Goal: Task Accomplishment & Management: Use online tool/utility

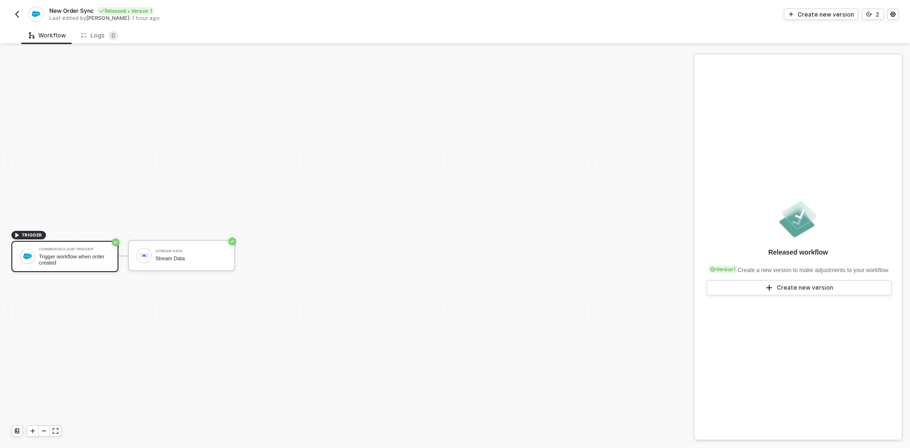
scroll to position [18, 0]
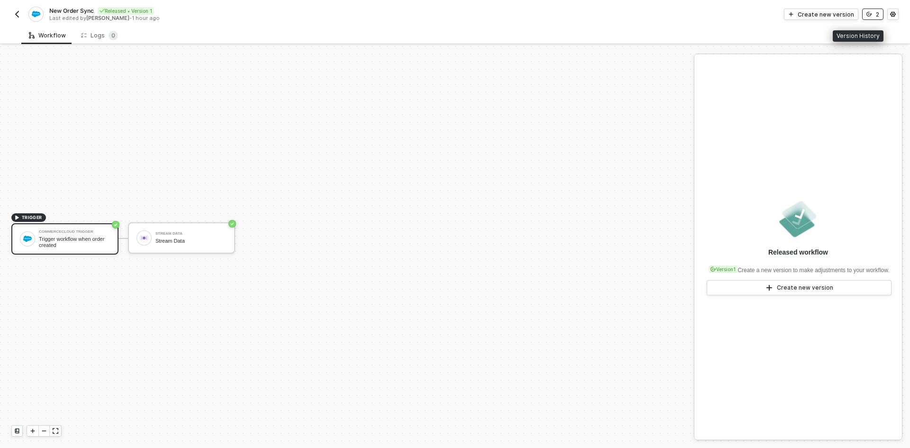
click at [873, 19] on button "2" at bounding box center [872, 14] width 21 height 11
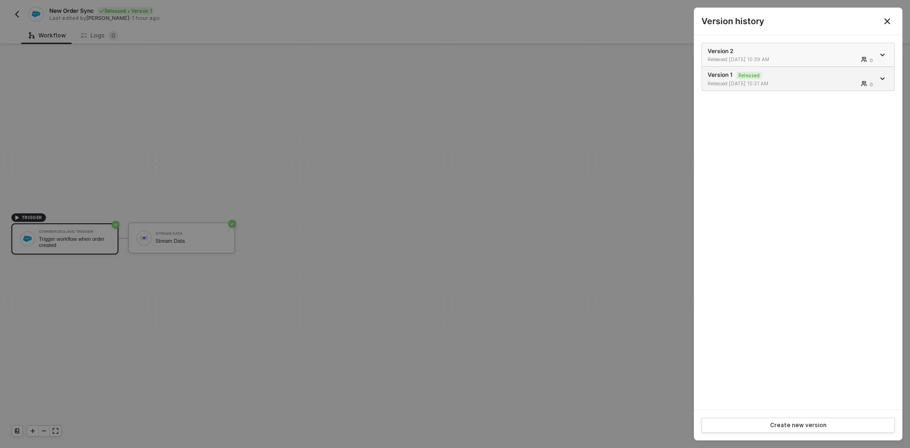
click at [785, 60] on div "Released [DATE] 10:39 AM" at bounding box center [749, 59] width 85 height 7
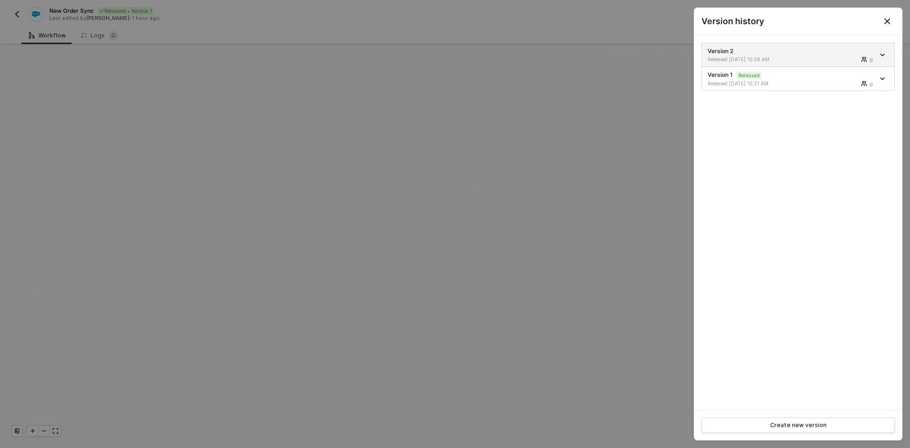
click at [893, 21] on button "Close" at bounding box center [887, 21] width 30 height 27
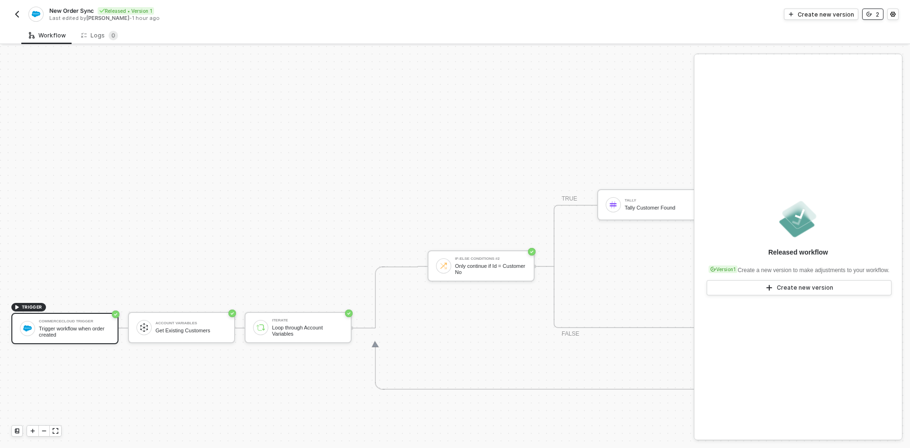
scroll to position [397, 0]
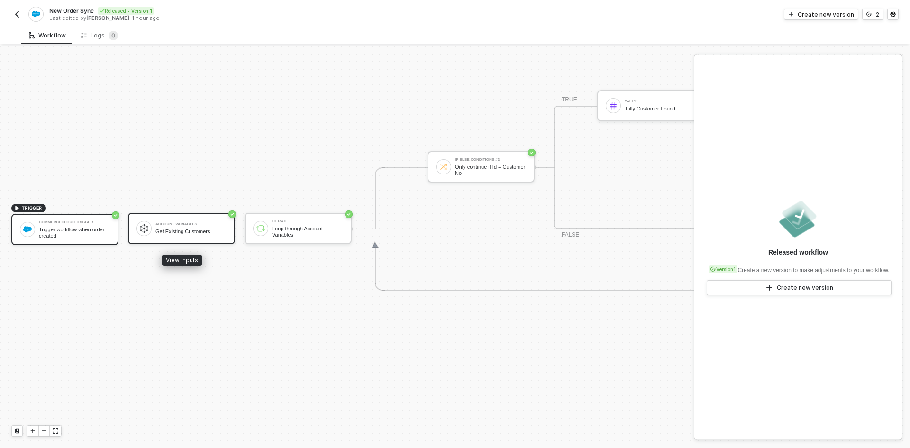
click at [199, 232] on div "Get Existing Customers" at bounding box center [190, 231] width 71 height 6
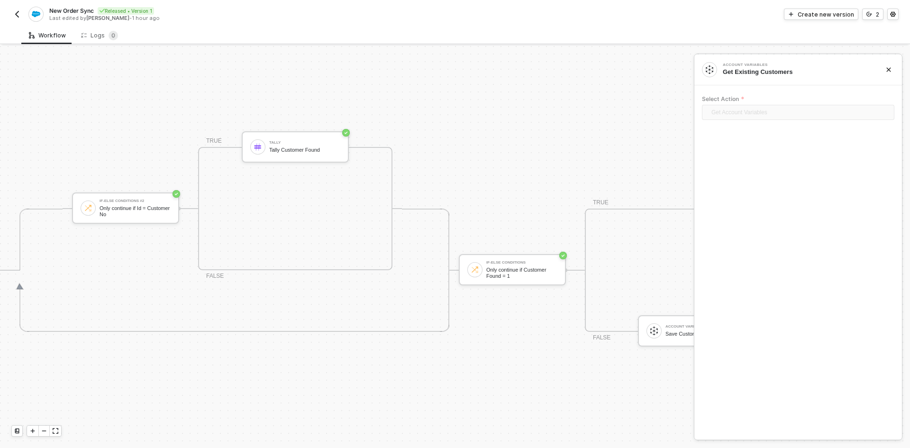
scroll to position [355, 588]
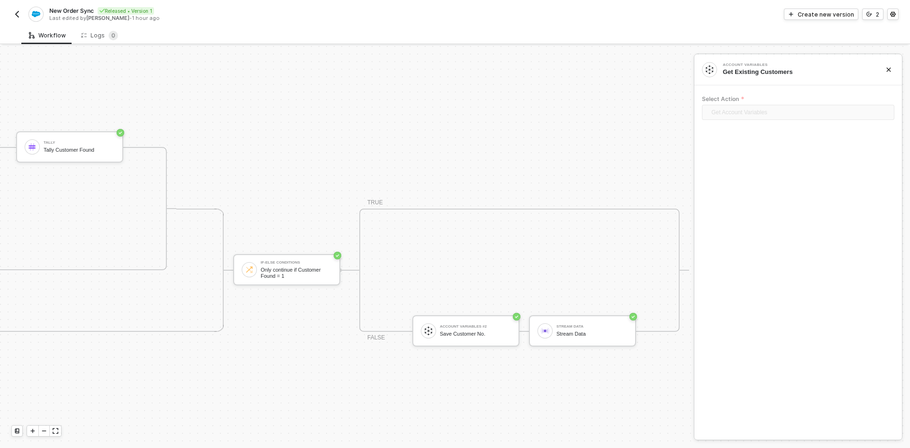
click at [17, 13] on img "button" at bounding box center [17, 14] width 8 height 8
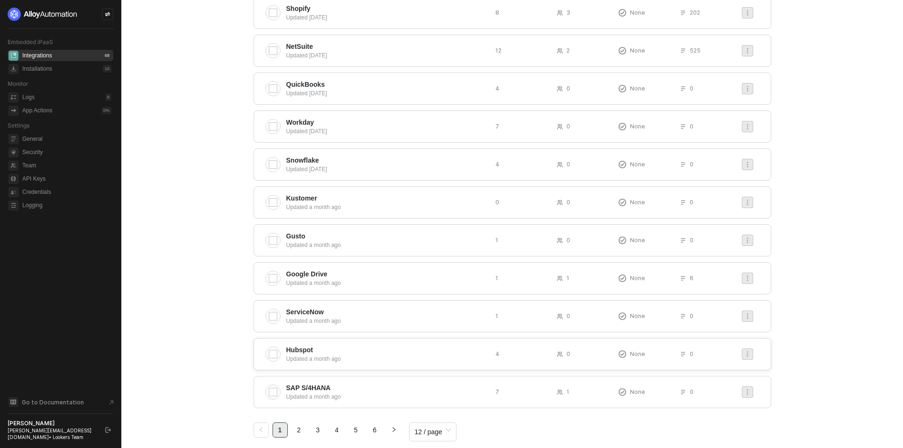
scroll to position [170, 0]
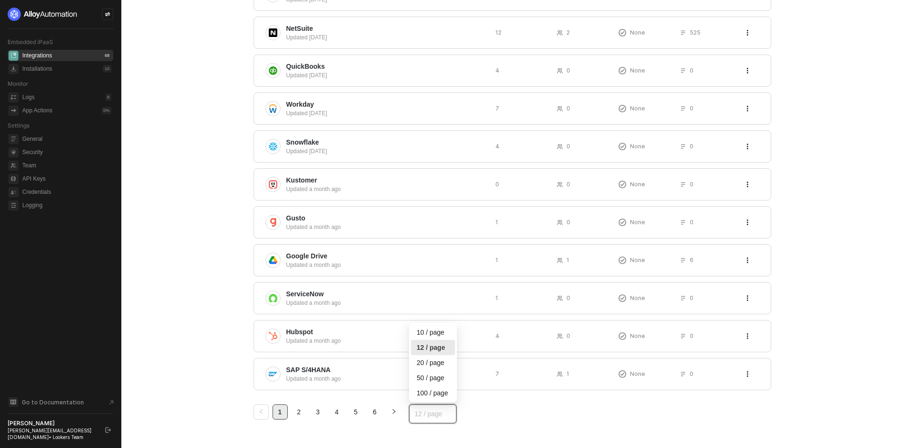
click at [425, 420] on span "12 / page" at bounding box center [433, 413] width 36 height 14
click at [424, 395] on div "100 / page" at bounding box center [432, 393] width 33 height 10
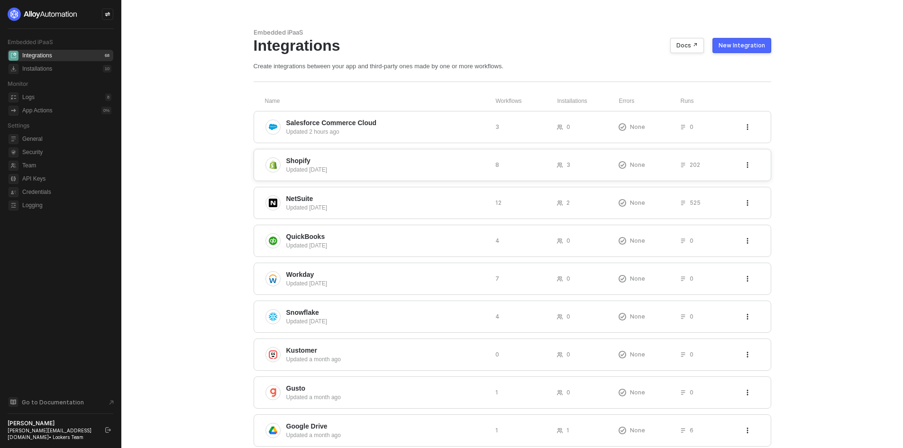
scroll to position [1725, 0]
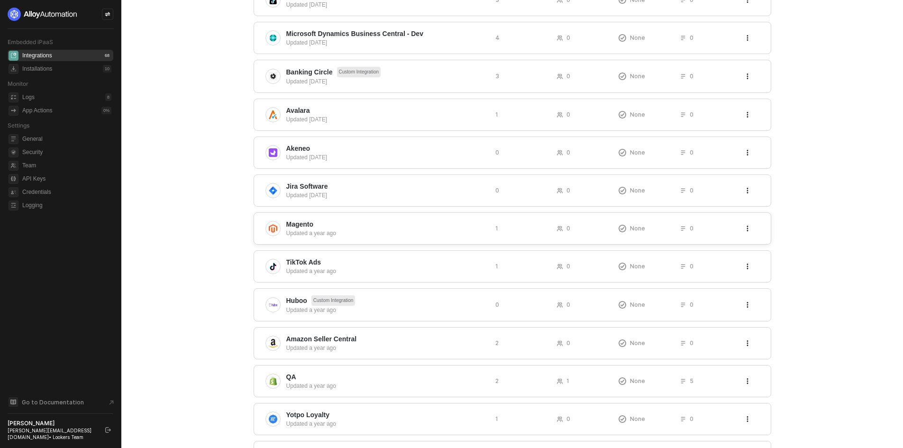
click at [352, 225] on span "Magento" at bounding box center [386, 223] width 201 height 9
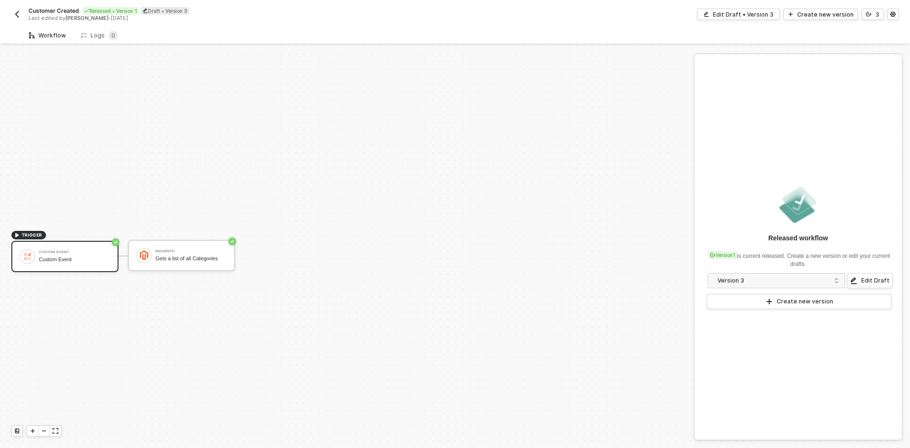
scroll to position [18, 0]
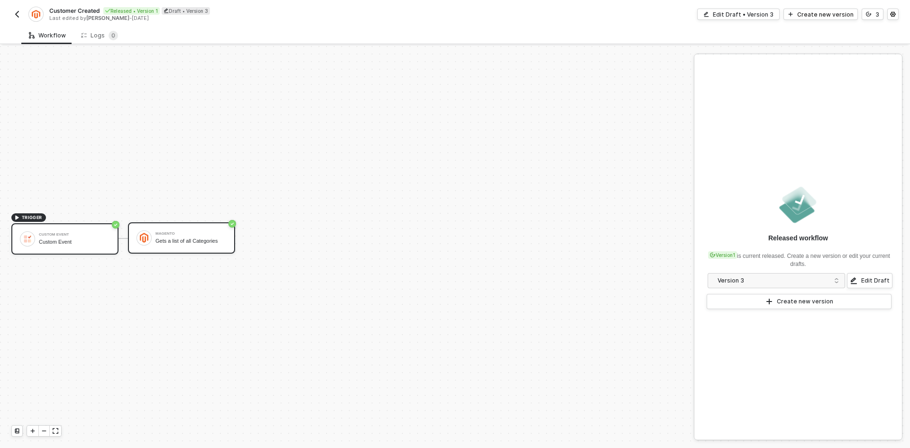
click at [171, 249] on div "Magento Gets a list of all Categories" at bounding box center [181, 237] width 107 height 31
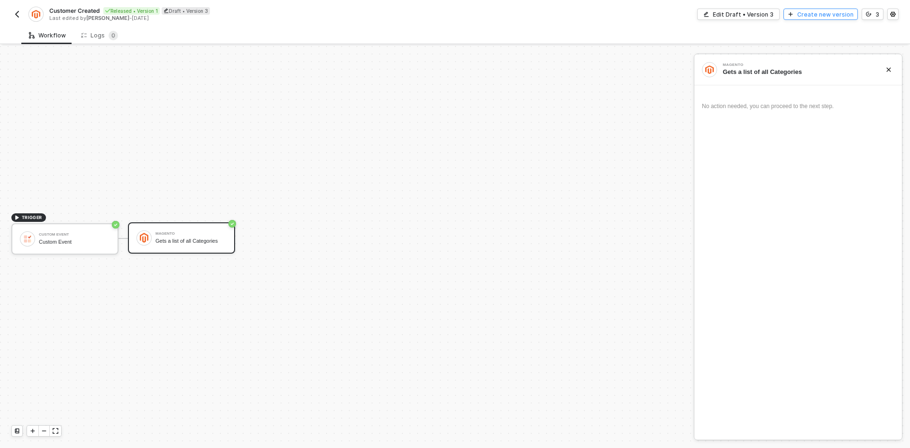
click at [801, 13] on button "Create new version" at bounding box center [820, 14] width 74 height 11
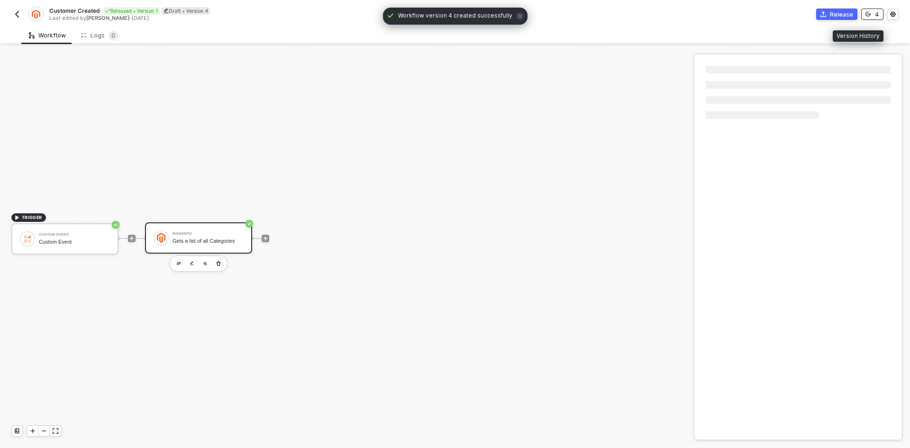
click at [872, 14] on button "4" at bounding box center [872, 14] width 22 height 11
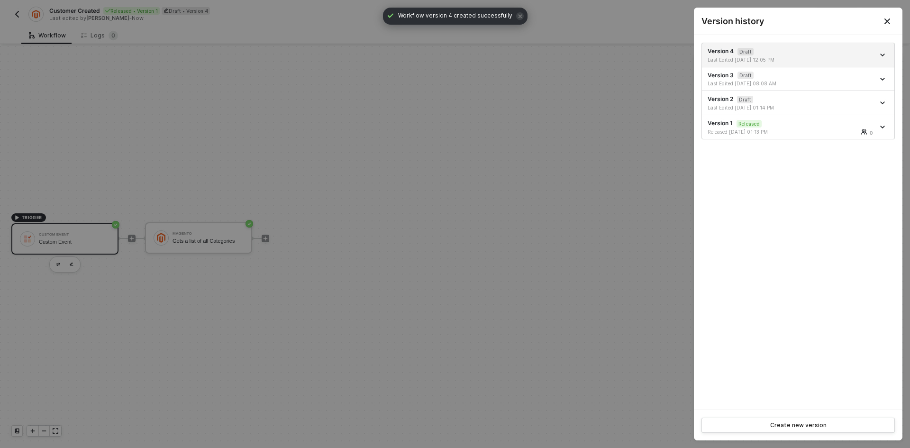
click at [21, 10] on div at bounding box center [455, 224] width 910 height 448
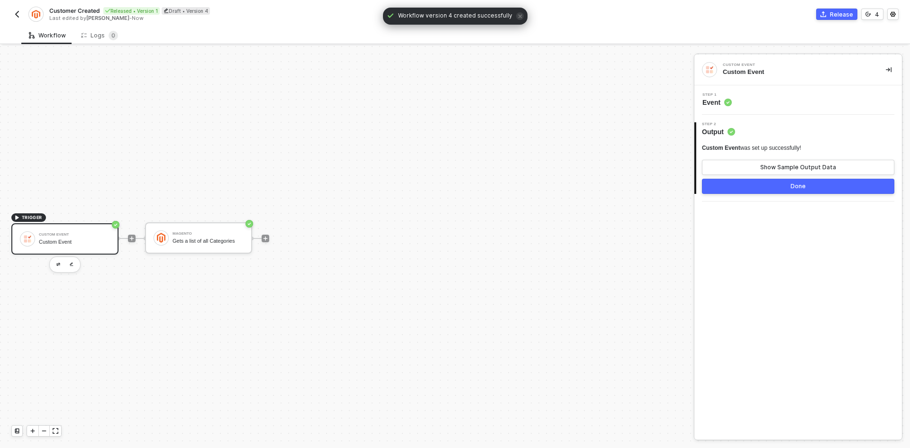
click at [18, 18] on button "button" at bounding box center [16, 14] width 11 height 11
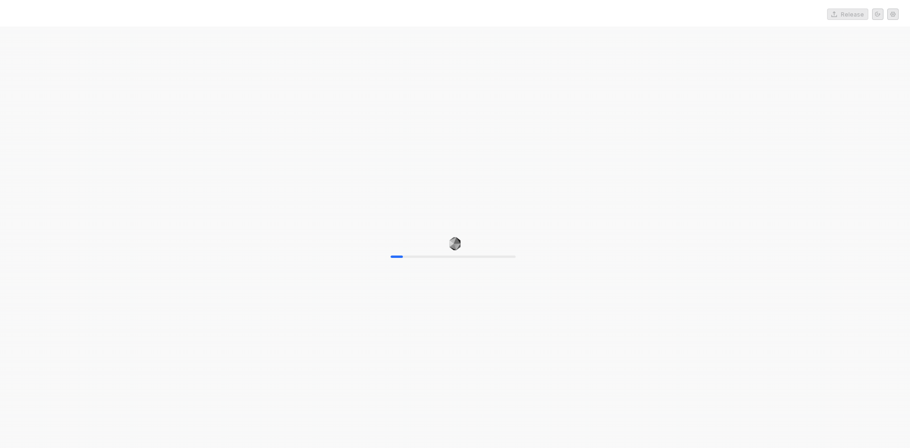
click at [752, 146] on div "10%" at bounding box center [455, 251] width 910 height 448
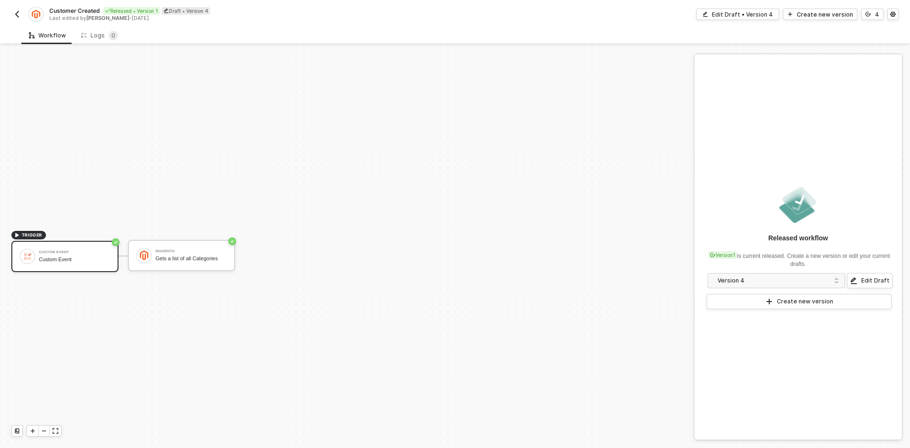
scroll to position [18, 0]
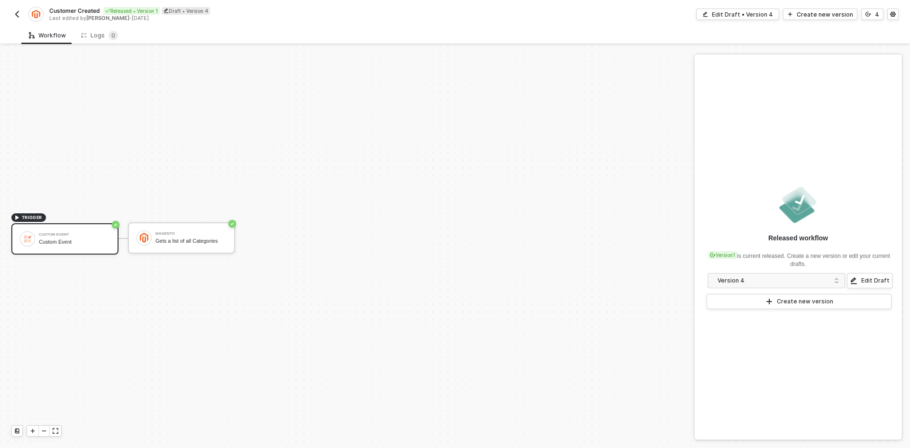
click at [13, 15] on button "button" at bounding box center [16, 14] width 11 height 11
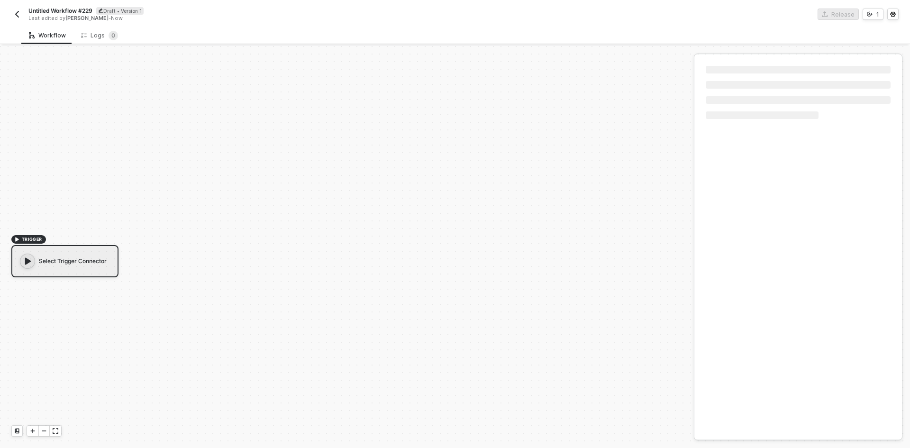
scroll to position [18, 0]
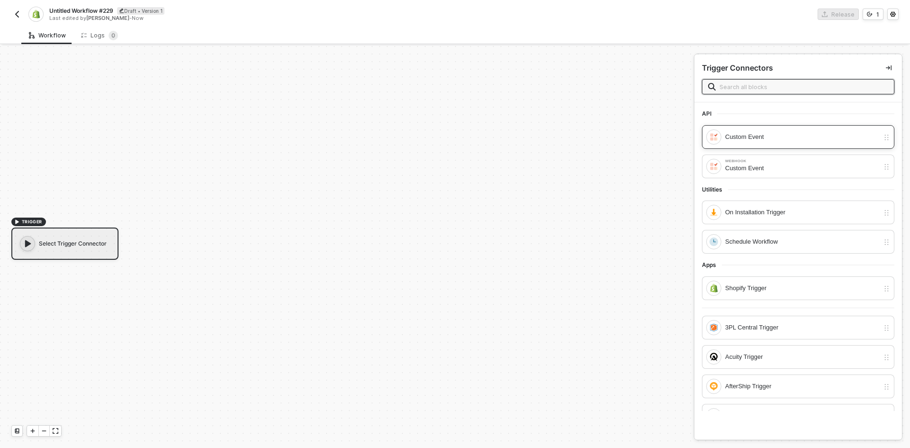
click at [752, 144] on div "Custom Event" at bounding box center [792, 136] width 173 height 15
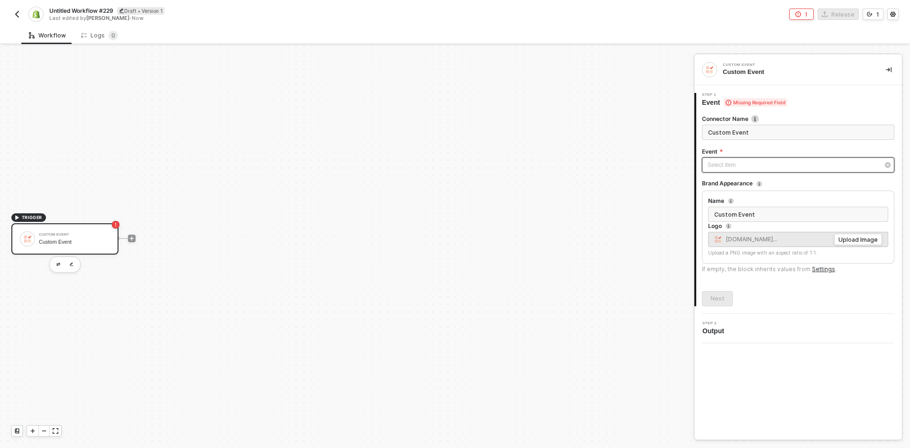
click at [714, 168] on div "Select item ﻿" at bounding box center [793, 165] width 172 height 9
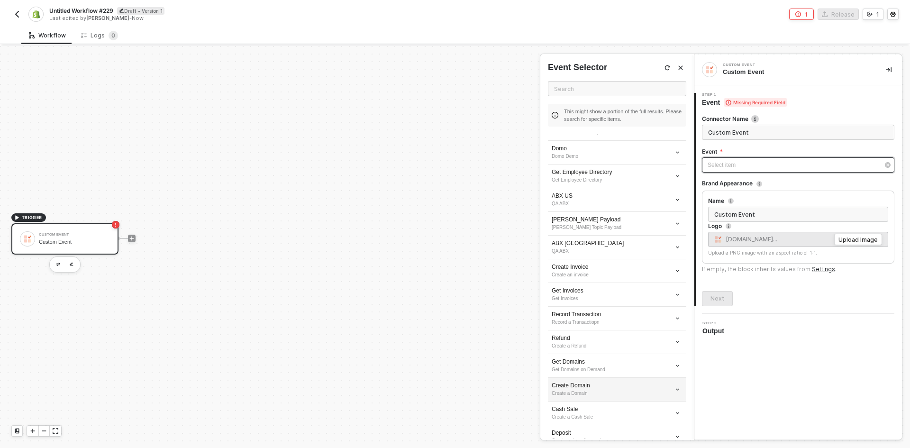
scroll to position [0, 0]
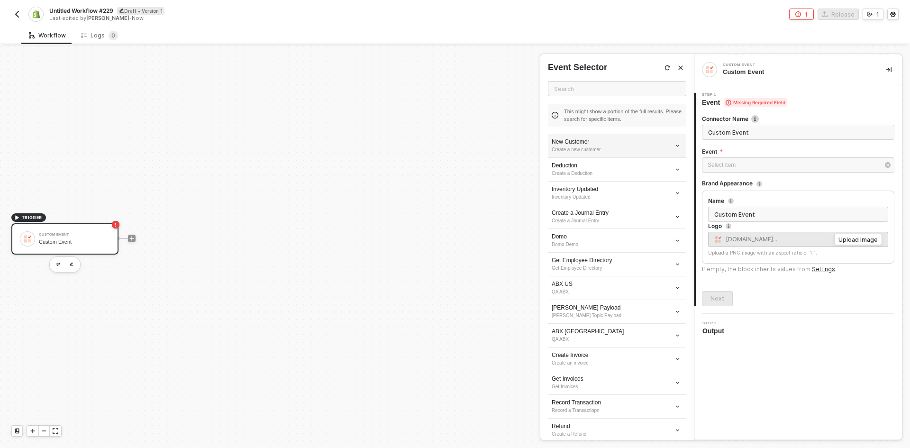
click at [606, 147] on div "Create a new customer" at bounding box center [616, 150] width 131 height 8
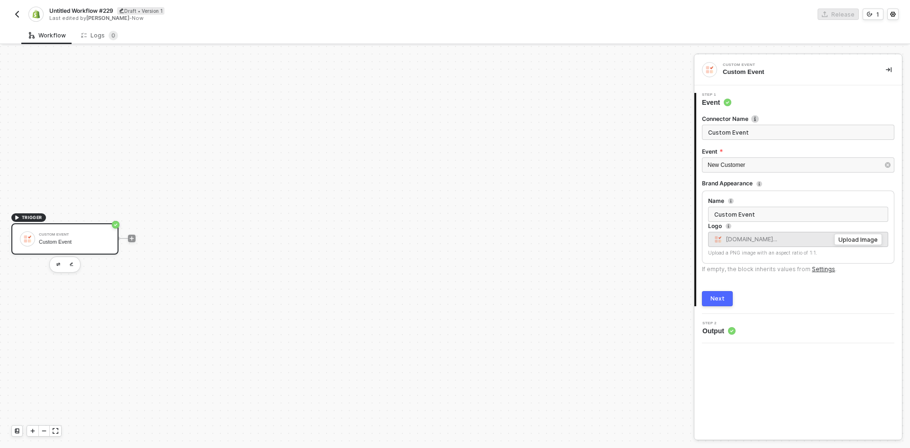
click at [728, 302] on button "Next" at bounding box center [717, 298] width 31 height 15
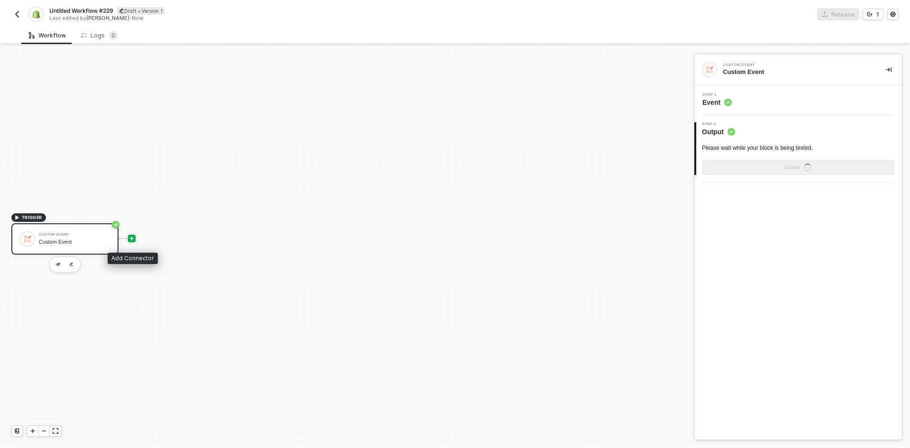
click at [134, 241] on icon "icon-play" at bounding box center [132, 238] width 6 height 6
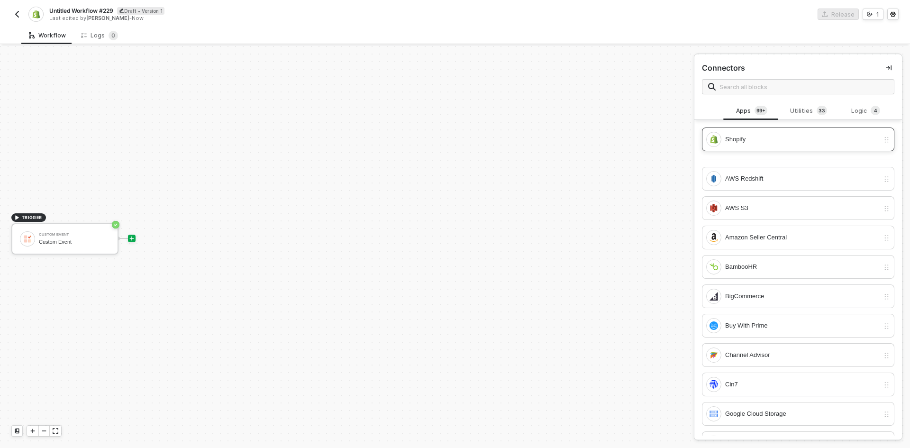
click at [742, 143] on div "Shopify" at bounding box center [802, 139] width 154 height 10
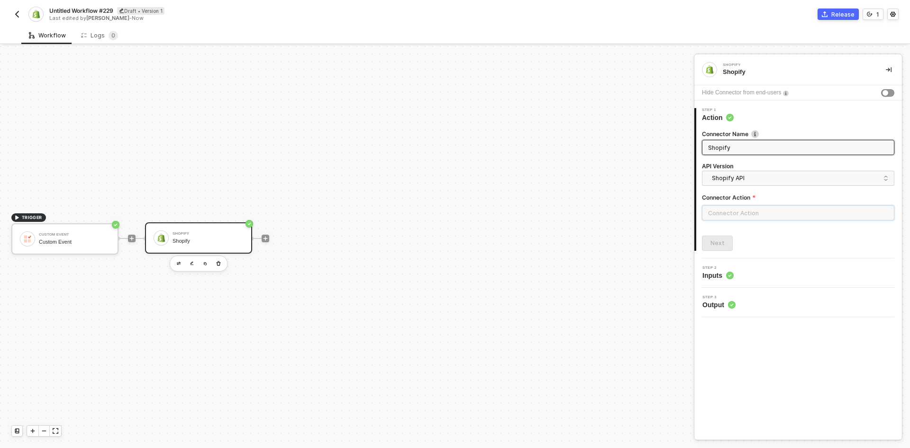
click at [727, 211] on input "text" at bounding box center [798, 212] width 192 height 15
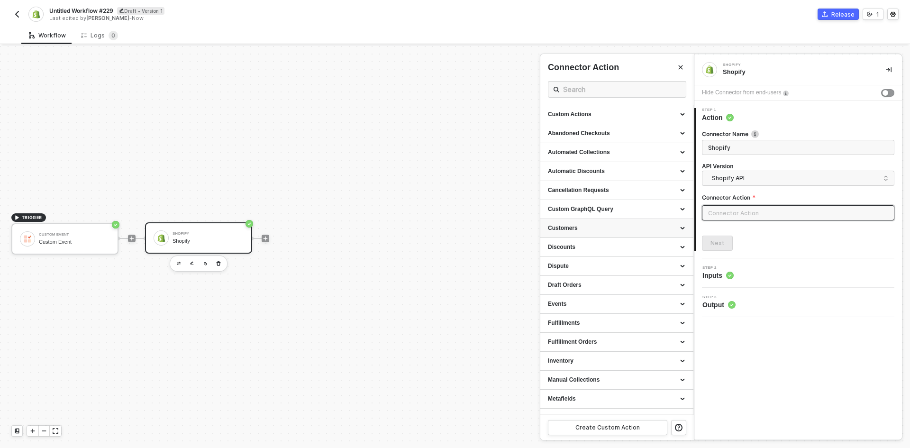
click at [603, 233] on div "Customers" at bounding box center [616, 228] width 153 height 19
click at [624, 355] on div "Create a Customer Creates a new Customer" at bounding box center [617, 352] width 138 height 16
type input "Creates a new Customer"
type input "Customers - Create a Customer"
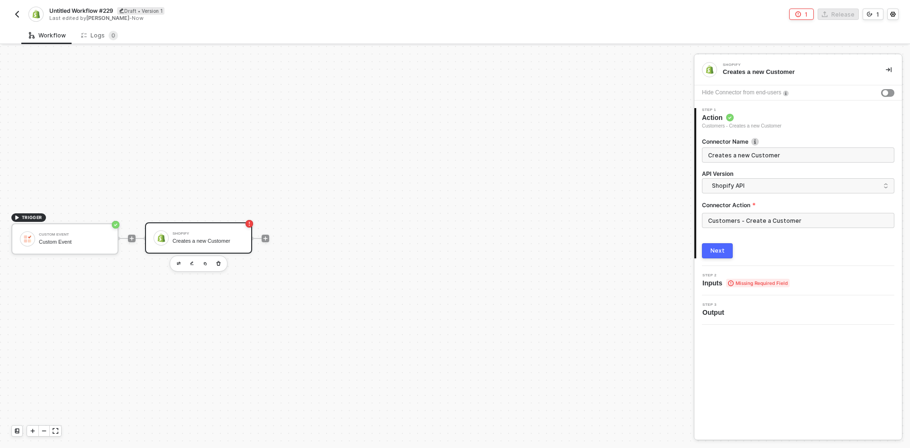
click at [709, 255] on button "Next" at bounding box center [717, 250] width 31 height 15
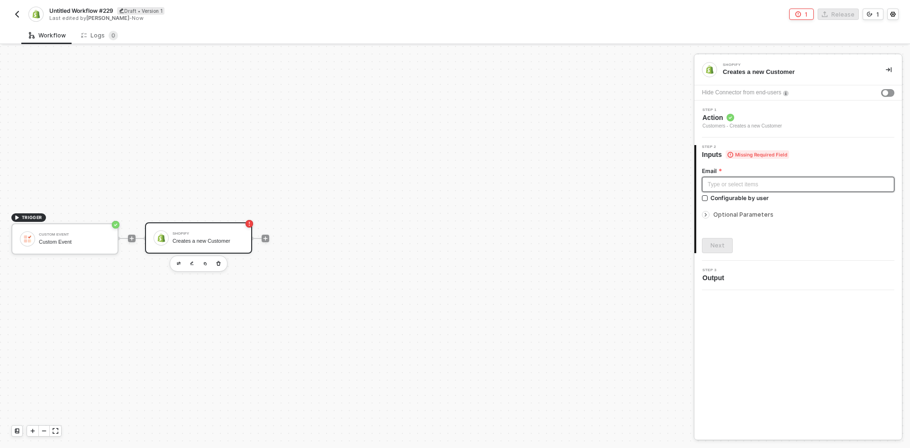
click at [735, 180] on div "Type or select items ﻿" at bounding box center [797, 184] width 181 height 9
click at [643, 162] on div "CUSTOM EVENT Custom Event" at bounding box center [617, 154] width 138 height 15
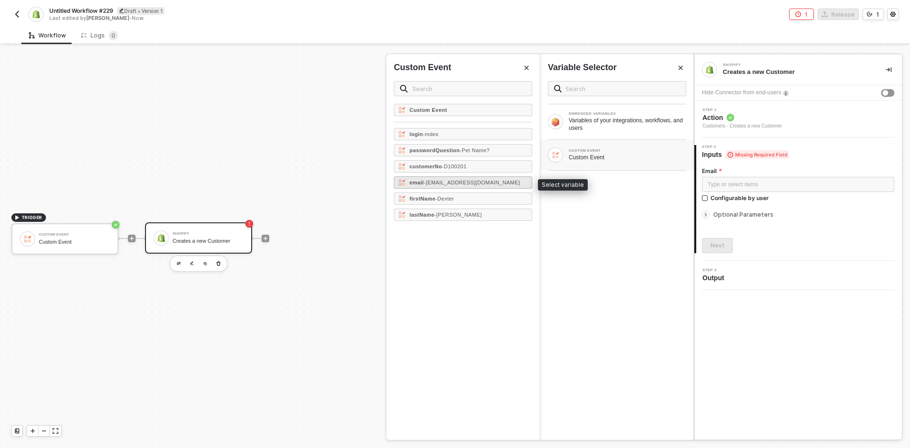
click at [490, 183] on div "email - mdexter@mvice.com" at bounding box center [463, 182] width 138 height 12
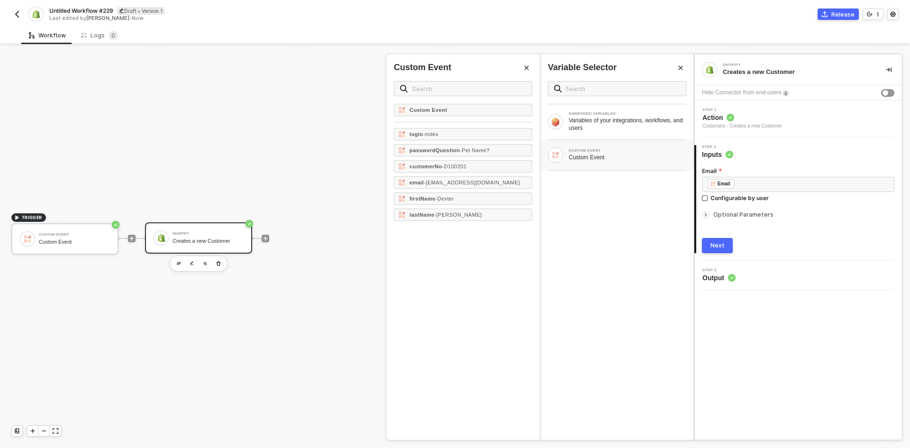
click at [720, 252] on button "Next" at bounding box center [717, 245] width 31 height 15
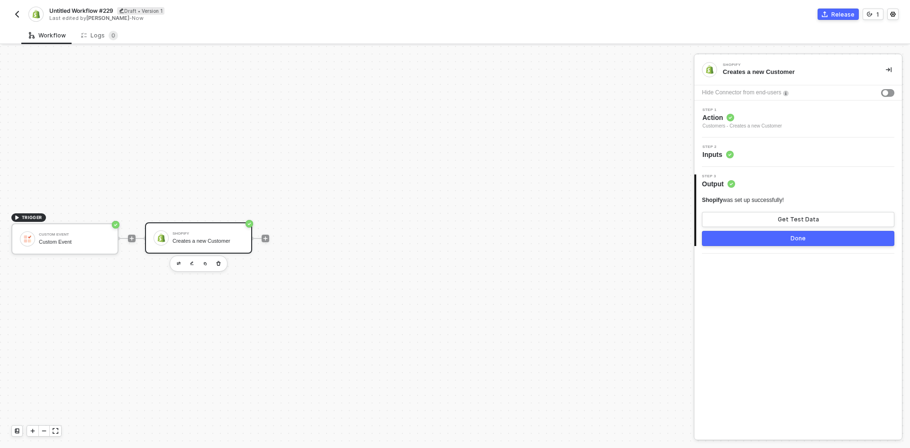
click at [752, 153] on div "Step 2 Inputs" at bounding box center [798, 152] width 205 height 14
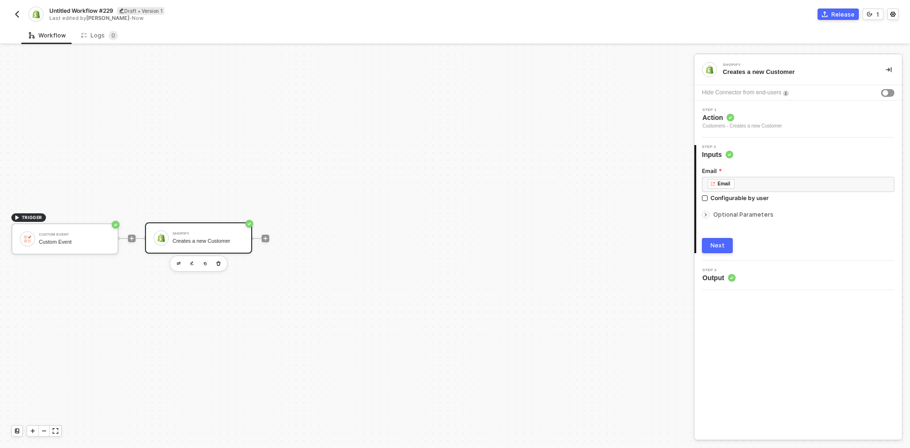
click at [737, 219] on div "Optional Parameters" at bounding box center [798, 214] width 192 height 10
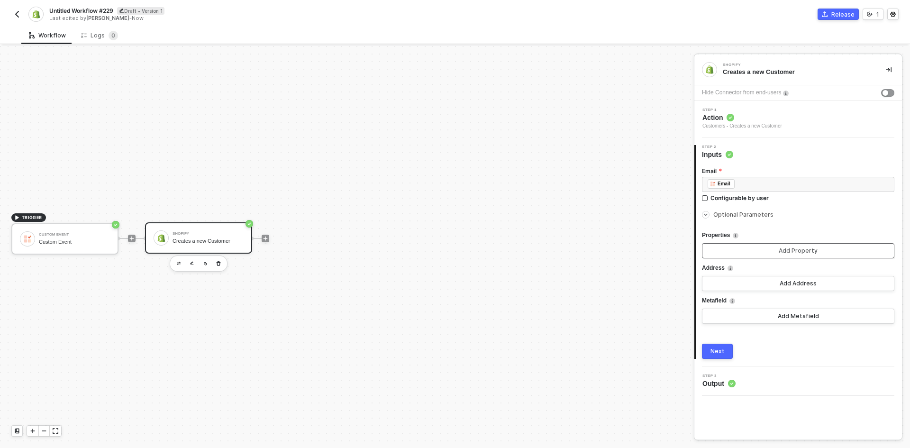
click at [736, 249] on button "Add Property" at bounding box center [798, 250] width 192 height 15
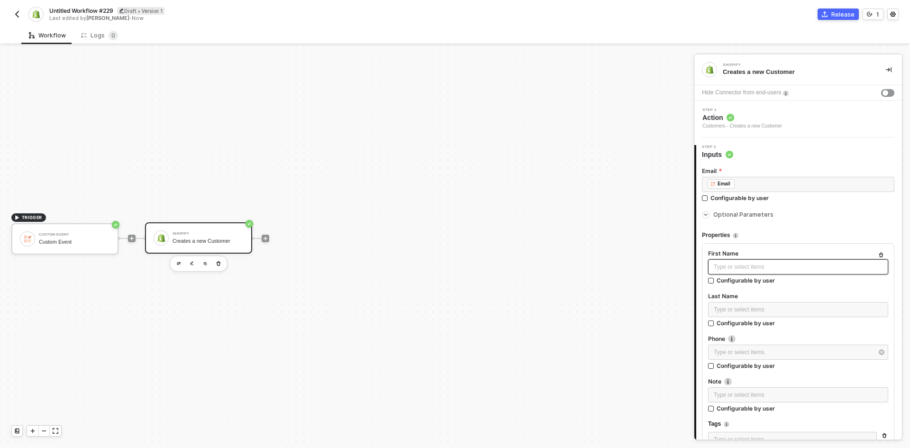
click at [734, 264] on div "Type or select items ﻿" at bounding box center [798, 266] width 169 height 9
click at [606, 162] on div "CUSTOM EVENT Custom Event" at bounding box center [617, 154] width 138 height 15
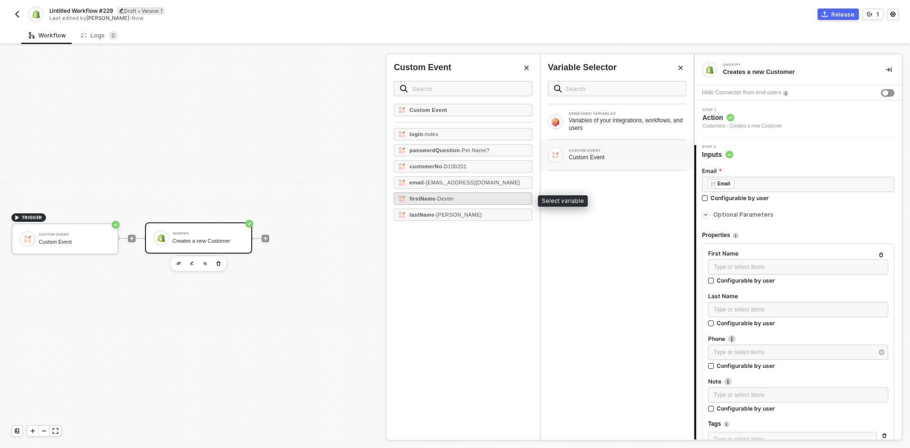
click at [474, 204] on div "firstName - Dexter" at bounding box center [463, 198] width 138 height 12
click at [752, 307] on div "Type or select items ﻿" at bounding box center [798, 309] width 169 height 9
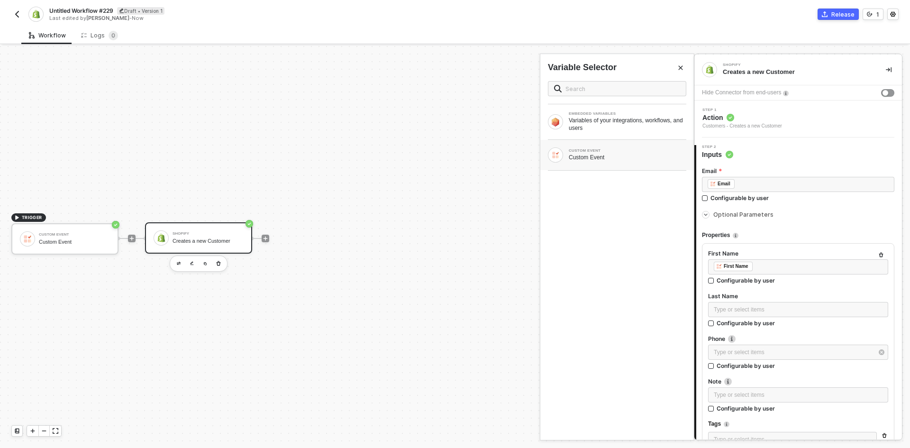
click at [609, 166] on div "CUSTOM EVENT Custom Event" at bounding box center [617, 155] width 154 height 30
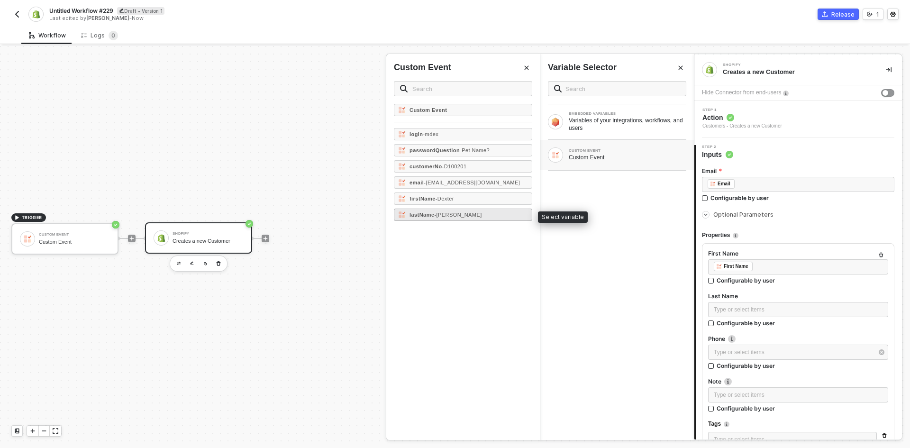
click at [437, 215] on span "- Morgan" at bounding box center [457, 215] width 47 height 6
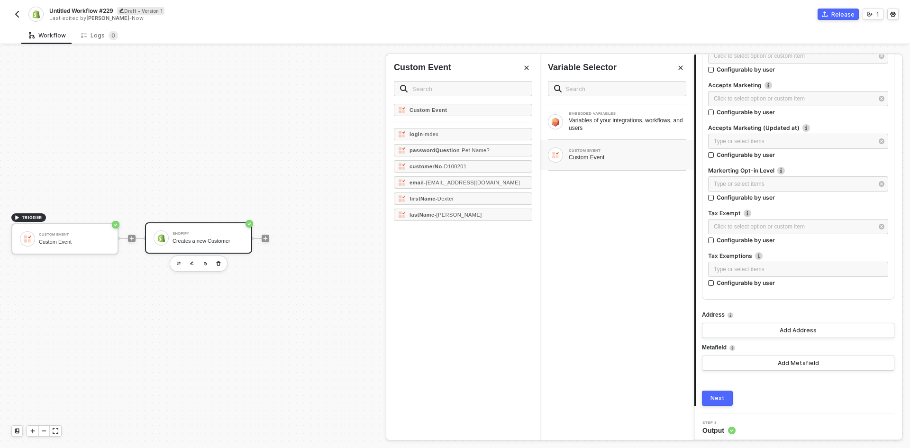
scroll to position [585, 0]
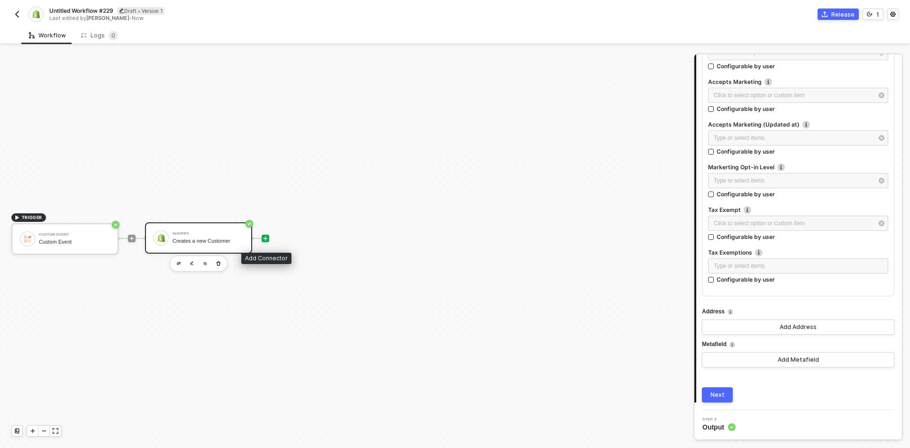
click at [264, 237] on icon "icon-play" at bounding box center [265, 238] width 6 height 6
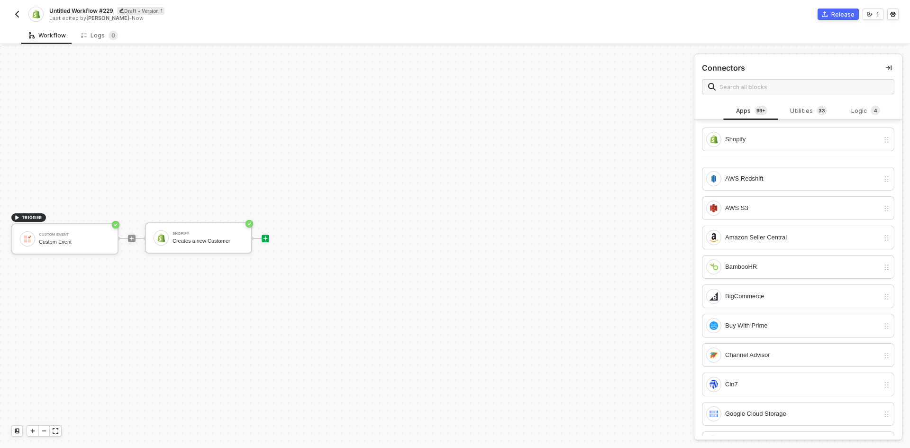
click at [89, 9] on span "Untitled Workflow #229" at bounding box center [81, 11] width 64 height 8
click at [89, 9] on input "Untitled Workflow #229" at bounding box center [129, 10] width 161 height 11
type input "N"
type input "Create Customer"
click at [225, 13] on div "Save" at bounding box center [224, 11] width 14 height 8
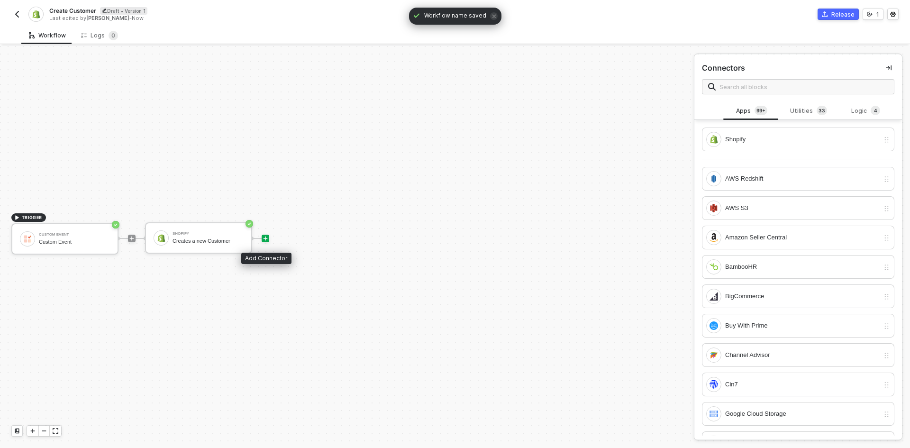
click at [264, 238] on icon "icon-play" at bounding box center [265, 238] width 4 height 4
click at [792, 113] on div "Utilities 3 3" at bounding box center [808, 111] width 42 height 10
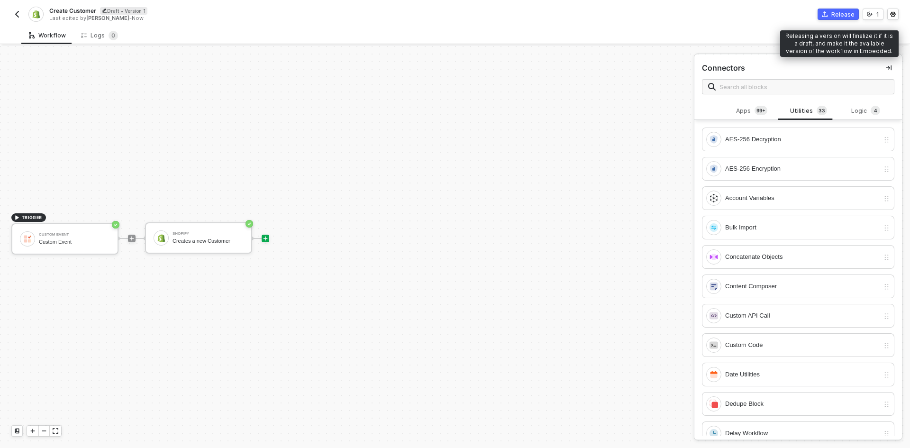
click at [843, 15] on div "Release" at bounding box center [842, 14] width 23 height 8
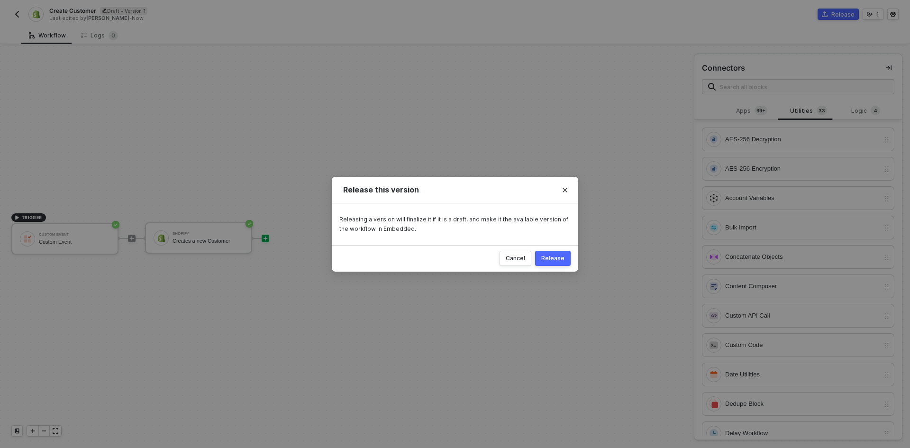
click at [562, 255] on div "Release" at bounding box center [552, 258] width 23 height 8
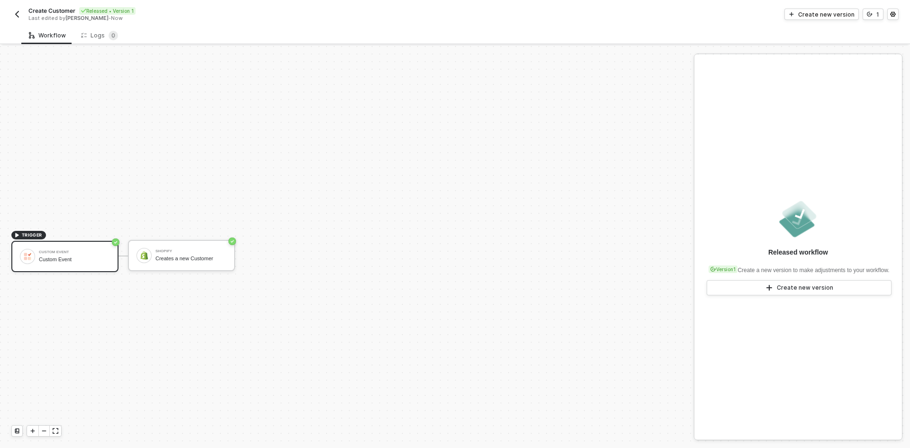
scroll to position [18, 0]
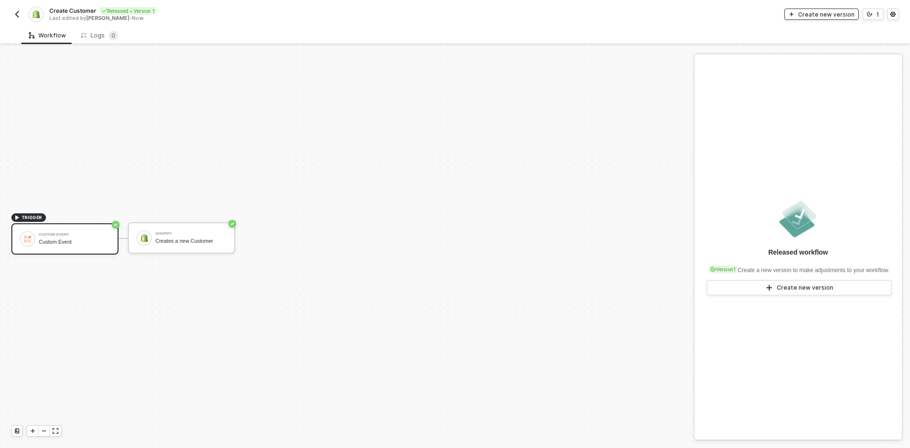
click at [831, 16] on div "Create new version" at bounding box center [826, 14] width 56 height 8
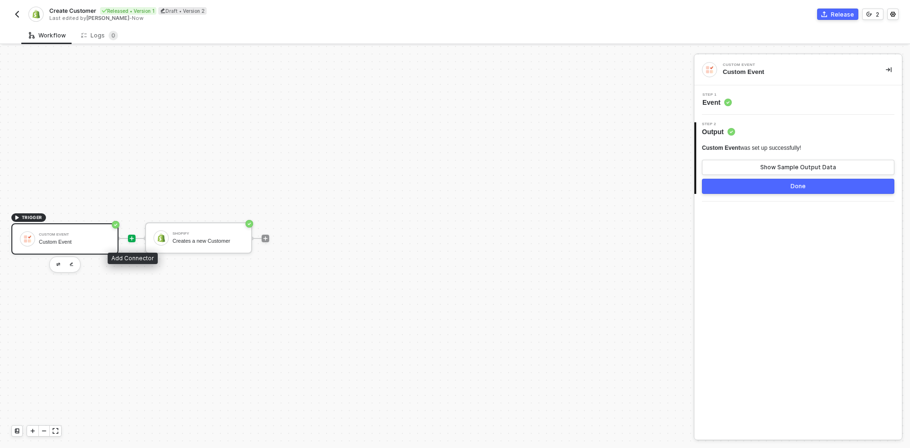
click at [135, 241] on div at bounding box center [132, 239] width 8 height 8
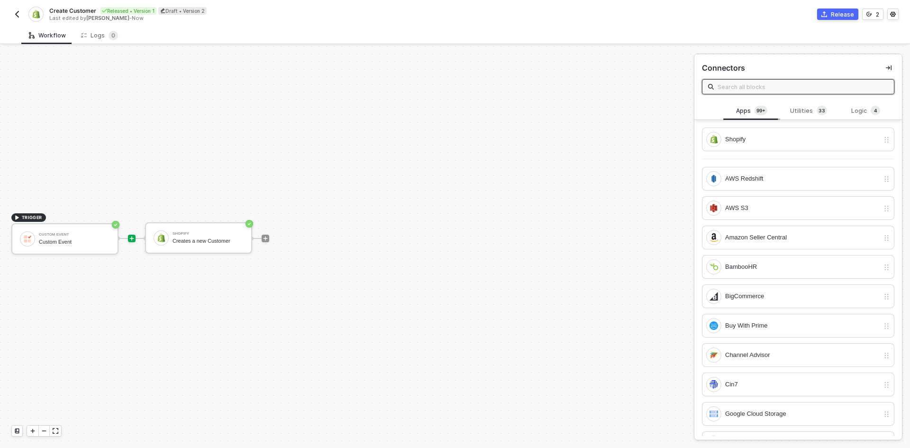
click at [755, 117] on div "Apps 99+" at bounding box center [751, 111] width 57 height 18
click at [761, 139] on div "Shopify" at bounding box center [802, 139] width 154 height 10
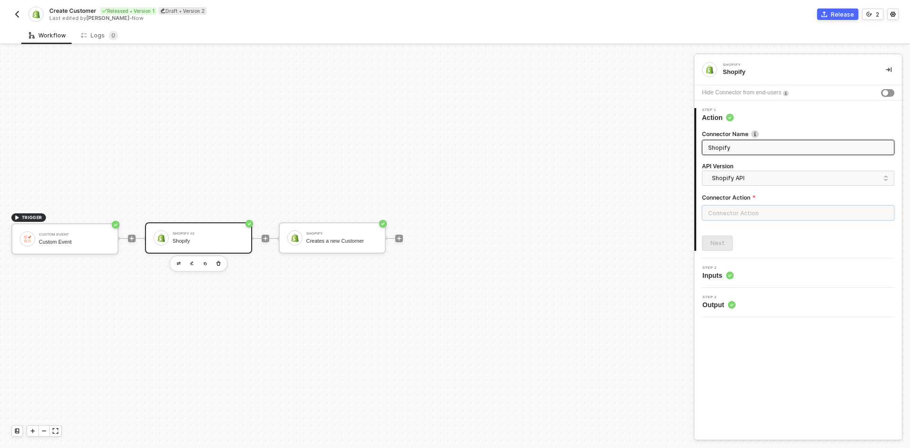
click at [760, 215] on input "text" at bounding box center [798, 212] width 192 height 15
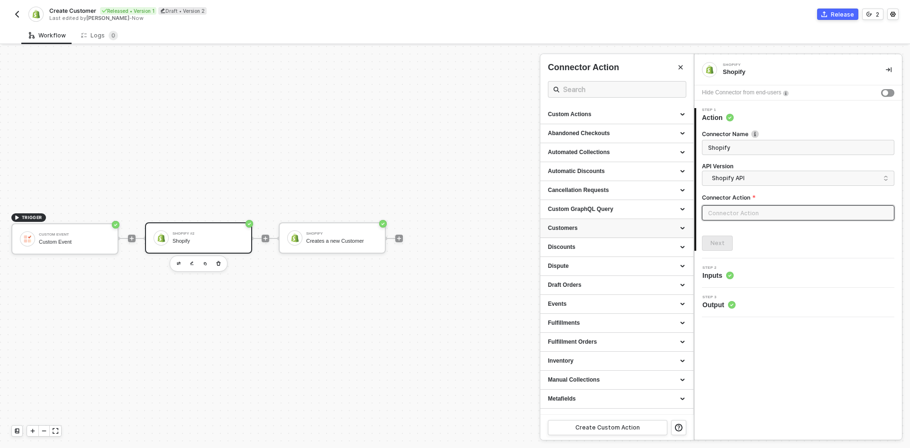
click at [580, 224] on div "Customers" at bounding box center [616, 228] width 153 height 19
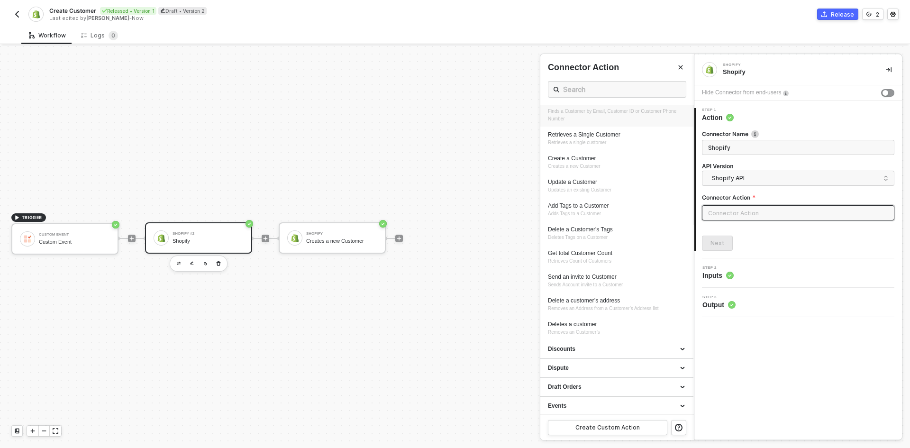
scroll to position [95, 0]
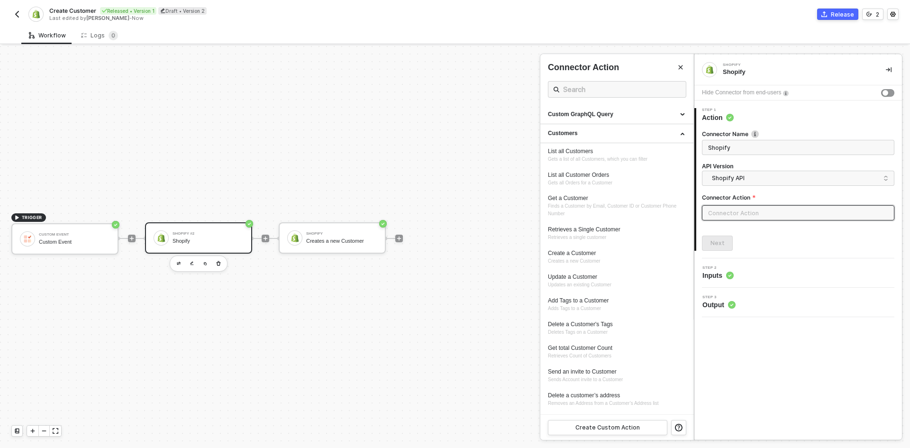
click at [21, 16] on button "button" at bounding box center [16, 14] width 11 height 11
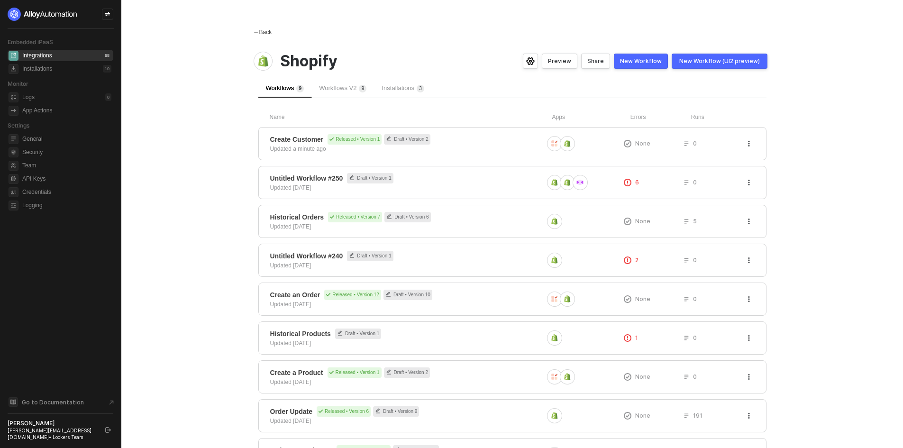
click at [267, 30] on div "← Back" at bounding box center [262, 32] width 18 height 8
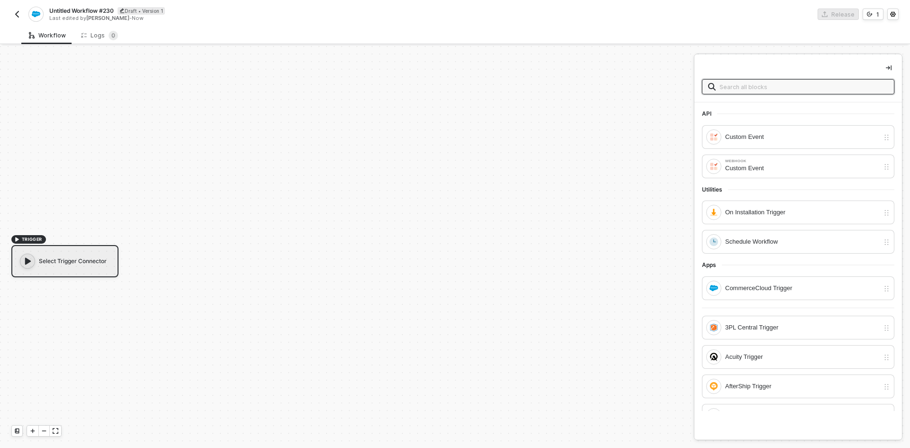
scroll to position [18, 0]
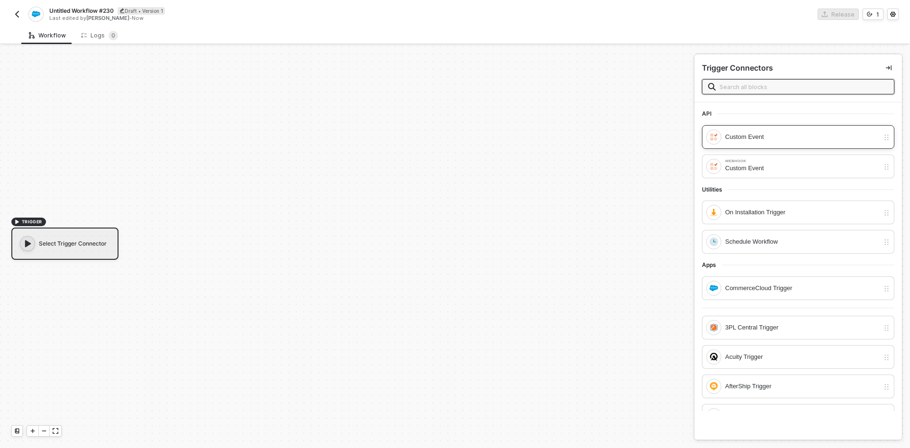
click at [741, 137] on div "Custom Event" at bounding box center [802, 137] width 154 height 10
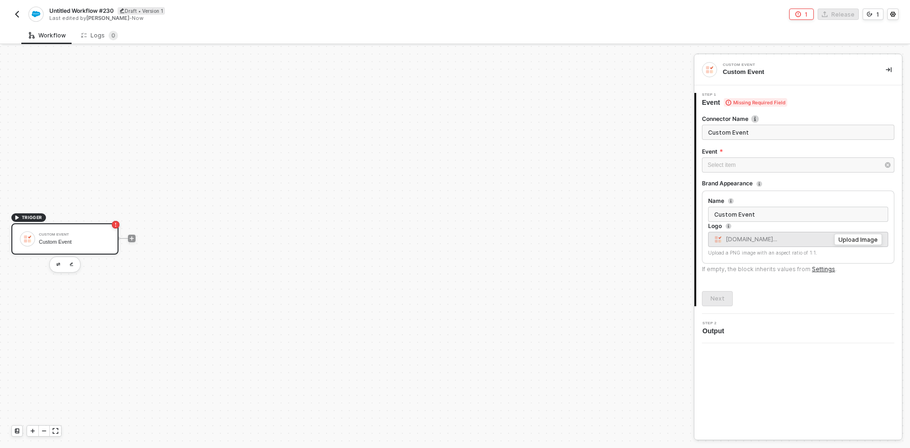
click at [136, 240] on div at bounding box center [132, 238] width 126 height 74
click at [134, 239] on icon "icon-play" at bounding box center [132, 238] width 6 height 6
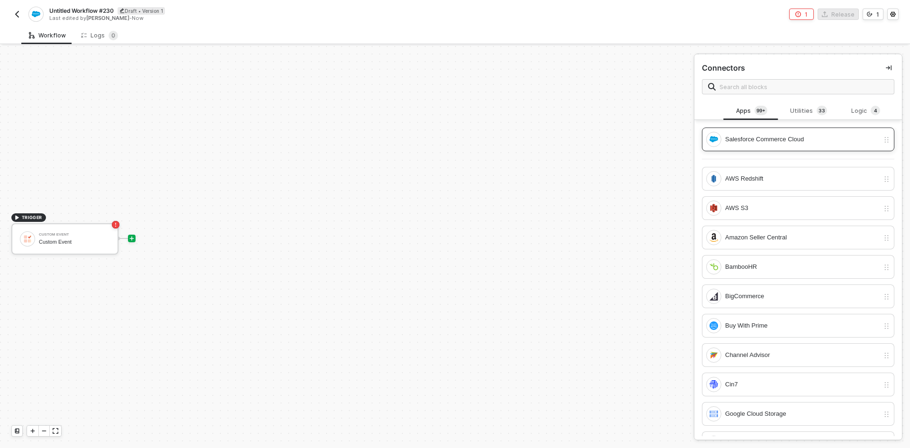
click at [757, 142] on div "Salesforce Commerce Cloud" at bounding box center [802, 139] width 154 height 10
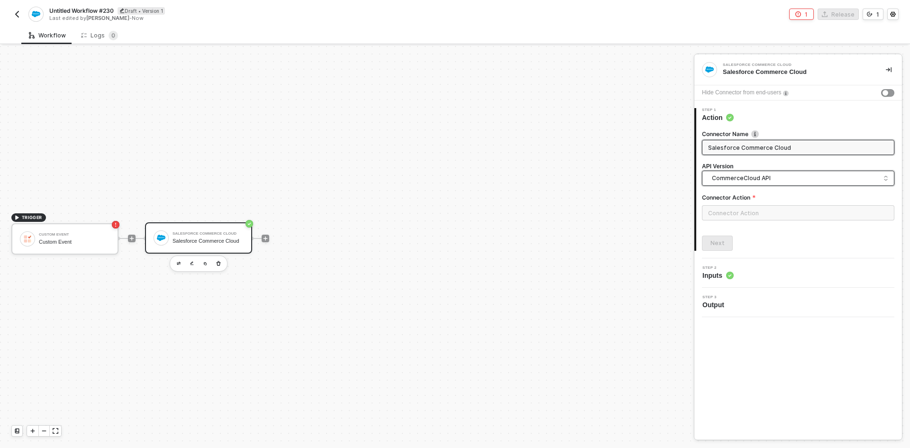
click at [764, 181] on span "CommerceCloud API" at bounding box center [800, 178] width 176 height 10
click at [791, 175] on span "CommerceCloud API" at bounding box center [800, 178] width 176 height 10
click at [775, 213] on input "text" at bounding box center [798, 212] width 192 height 15
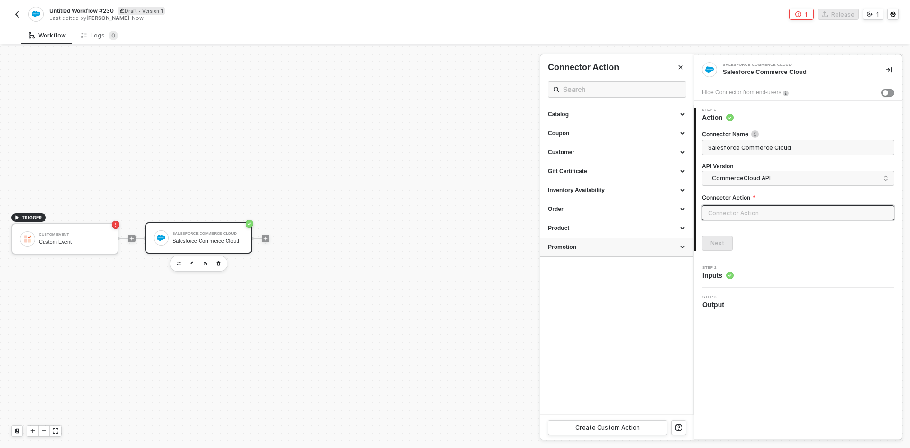
click at [627, 246] on div "Promotion" at bounding box center [617, 247] width 138 height 8
click at [622, 230] on div "Product" at bounding box center [617, 228] width 138 height 8
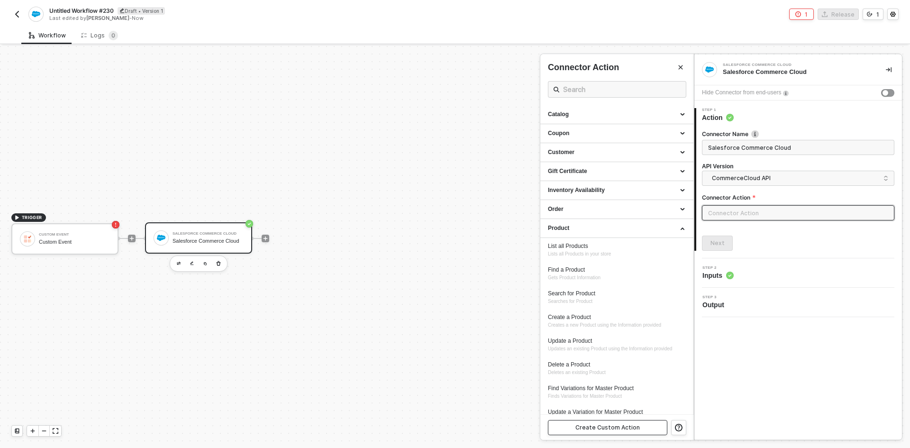
click at [644, 427] on button "Create Custom Action" at bounding box center [607, 427] width 119 height 15
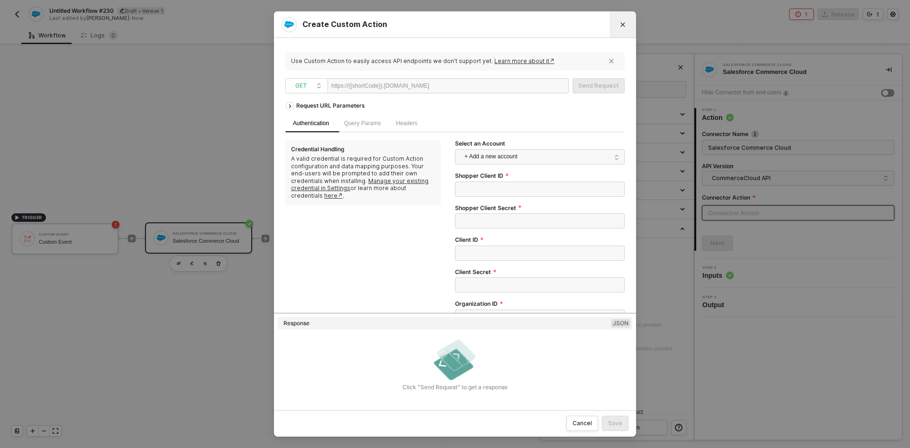
click at [620, 24] on icon "Close" at bounding box center [623, 25] width 6 height 6
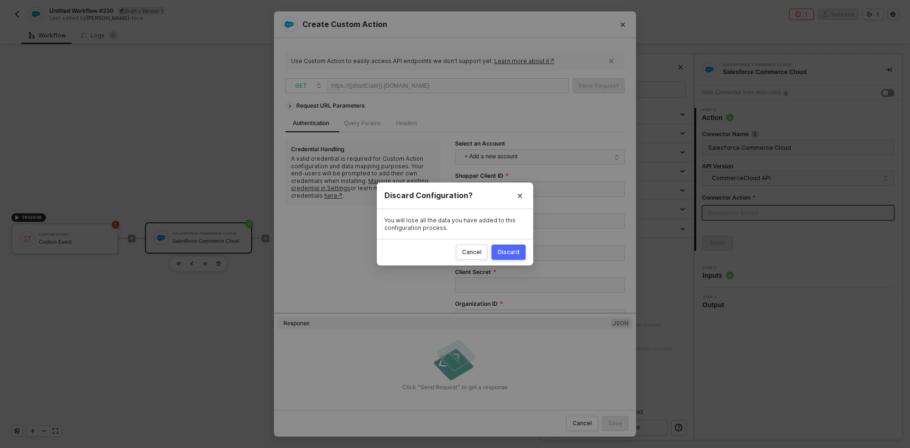
click at [504, 250] on div "Discard" at bounding box center [508, 252] width 22 height 8
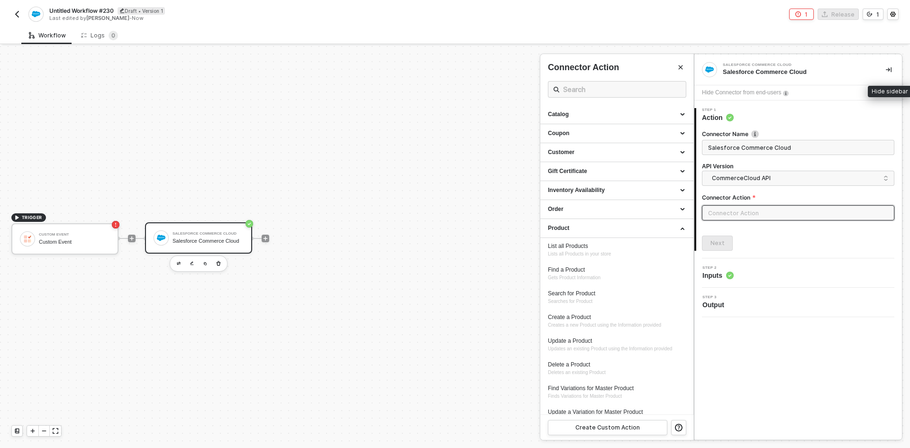
click at [892, 68] on button "button" at bounding box center [888, 69] width 11 height 11
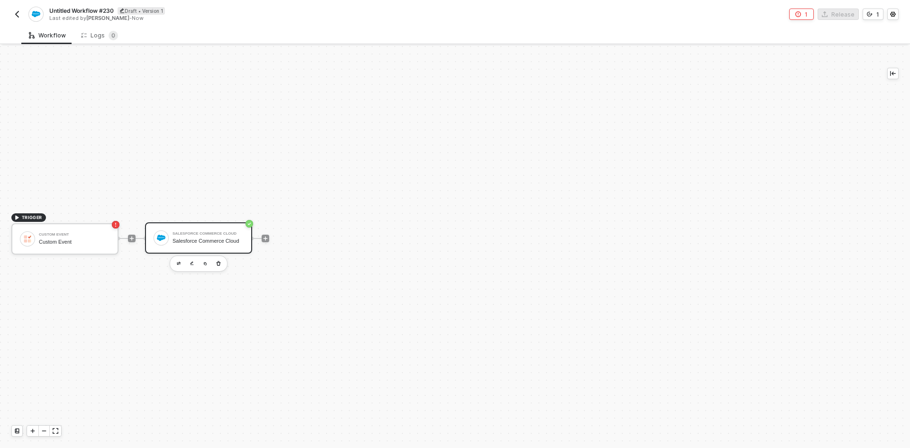
click at [18, 14] on img "button" at bounding box center [17, 14] width 8 height 8
